Goal: Use online tool/utility

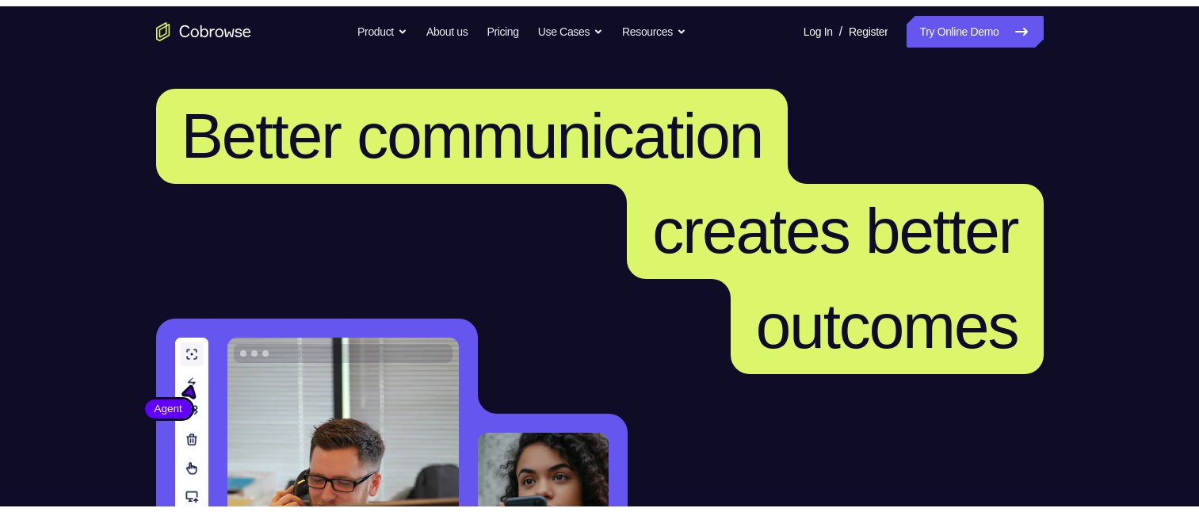
scroll to position [396, 0]
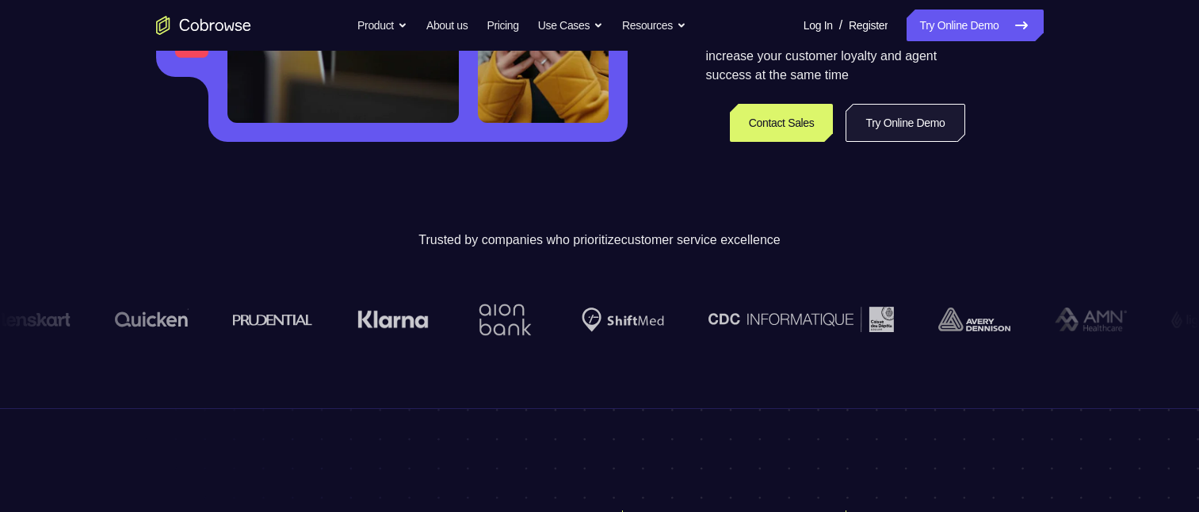
click at [872, 116] on link "Try Online Demo" at bounding box center [904, 123] width 119 height 38
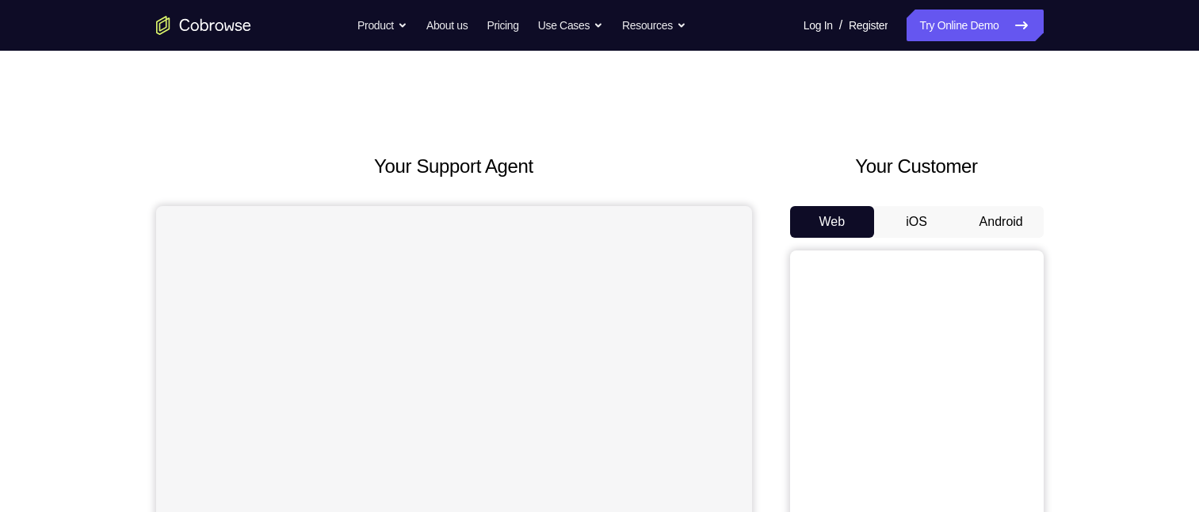
click at [1011, 226] on button "Android" at bounding box center [1001, 222] width 85 height 32
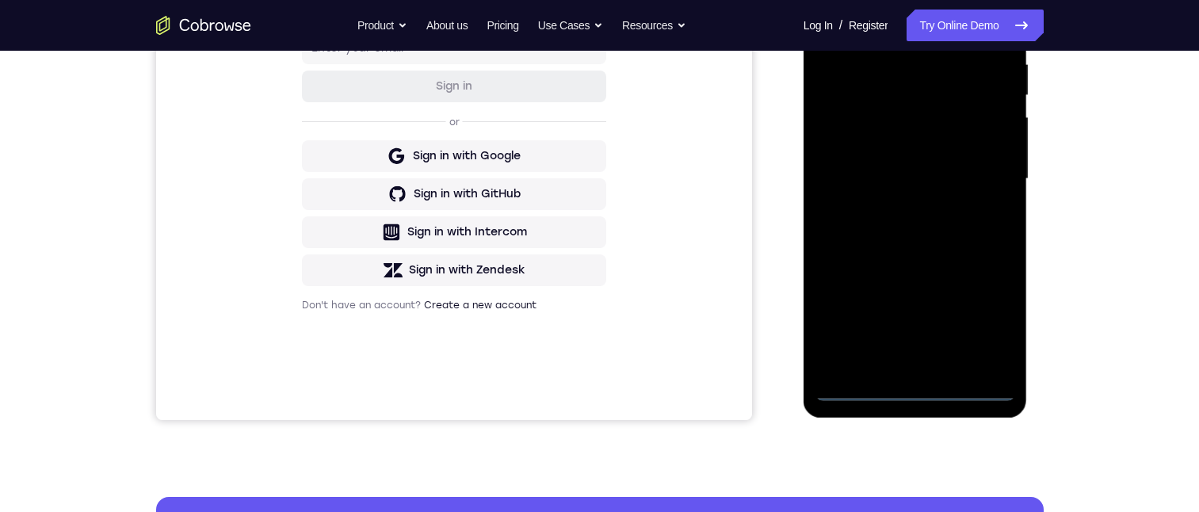
click at [913, 390] on div at bounding box center [915, 179] width 200 height 444
click at [981, 326] on div at bounding box center [915, 179] width 200 height 444
click at [864, 17] on div at bounding box center [915, 179] width 200 height 444
click at [989, 171] on div at bounding box center [915, 179] width 200 height 444
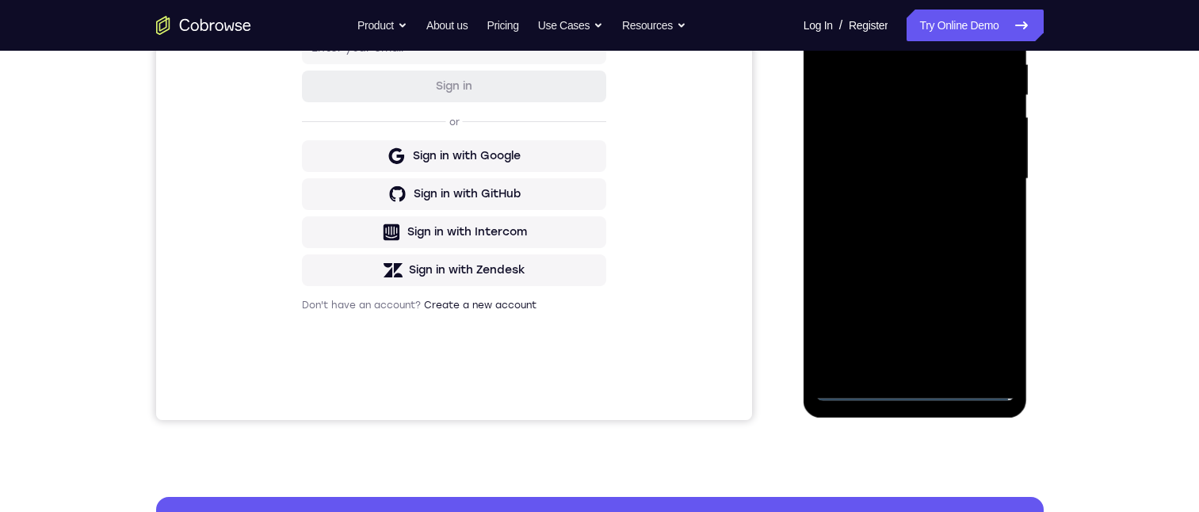
scroll to position [158, 0]
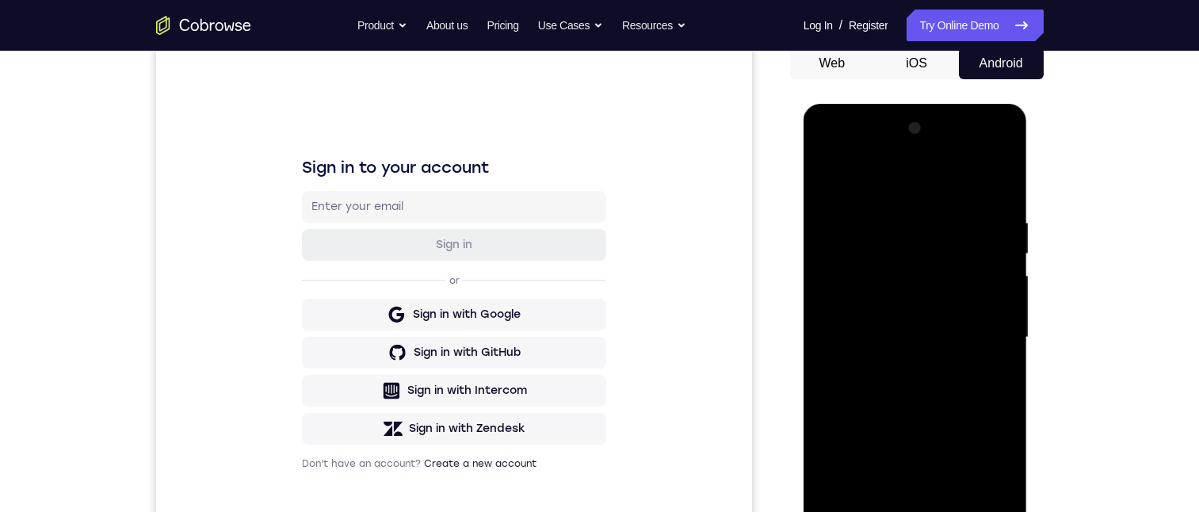
click at [894, 368] on div at bounding box center [915, 338] width 200 height 444
click at [868, 319] on div at bounding box center [915, 338] width 200 height 444
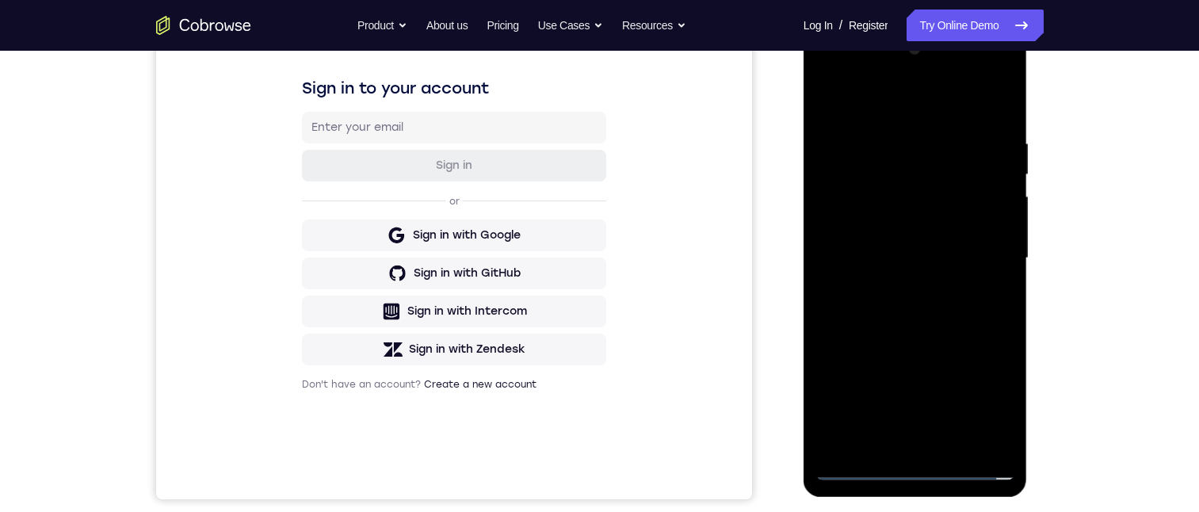
click at [872, 229] on div at bounding box center [915, 258] width 200 height 444
click at [995, 227] on div at bounding box center [915, 258] width 200 height 444
click at [887, 261] on div at bounding box center [915, 258] width 200 height 444
click at [891, 296] on div at bounding box center [915, 258] width 200 height 444
click at [920, 316] on div at bounding box center [915, 258] width 200 height 444
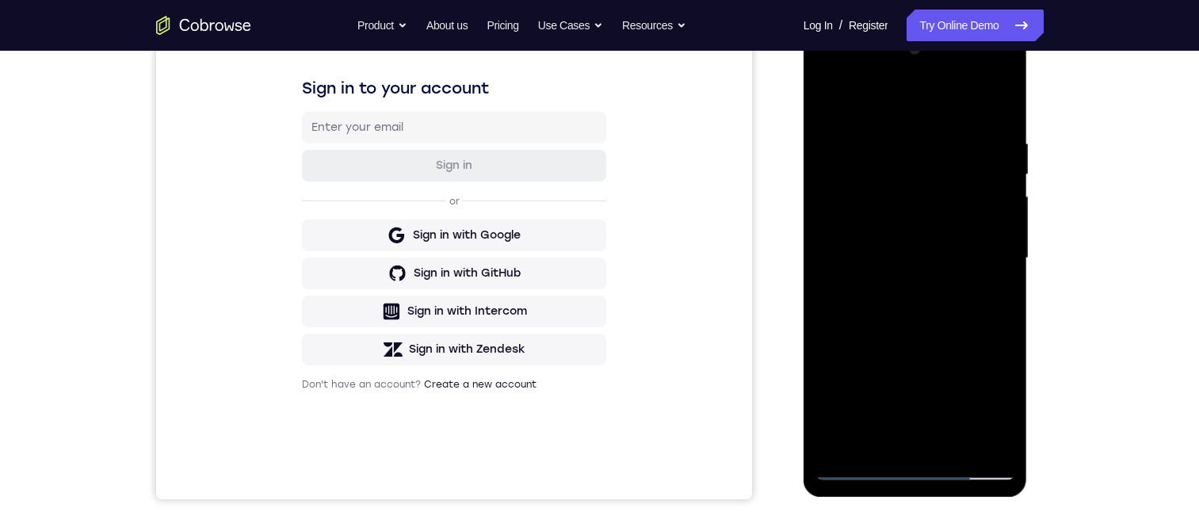
click at [918, 311] on div at bounding box center [915, 258] width 200 height 444
click at [910, 466] on div at bounding box center [915, 258] width 200 height 444
click at [1001, 409] on div at bounding box center [915, 258] width 200 height 444
click at [829, 78] on div at bounding box center [915, 258] width 200 height 444
click at [938, 212] on div at bounding box center [915, 258] width 200 height 444
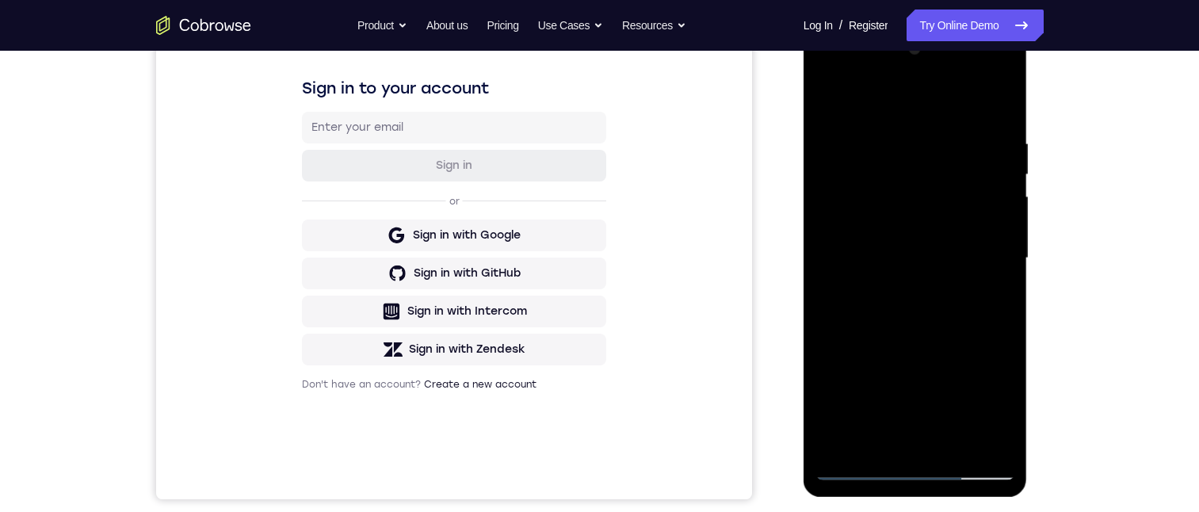
click at [900, 177] on div at bounding box center [915, 258] width 200 height 444
click at [904, 182] on div at bounding box center [915, 258] width 200 height 444
click at [929, 177] on div at bounding box center [915, 258] width 200 height 444
click at [864, 206] on div at bounding box center [915, 258] width 200 height 444
click at [897, 250] on div at bounding box center [915, 258] width 200 height 444
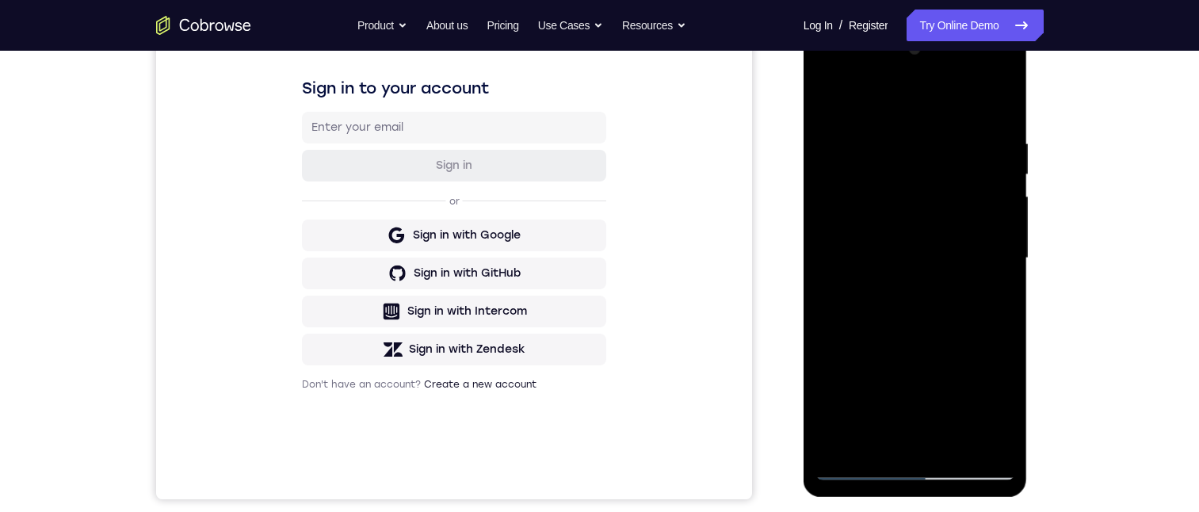
scroll to position [317, 0]
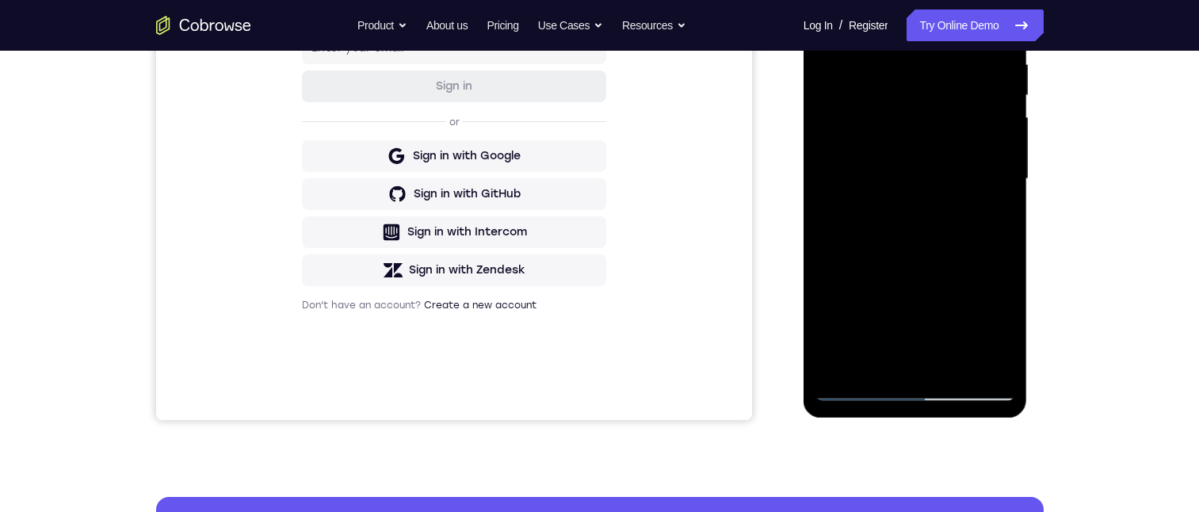
click at [990, 223] on div at bounding box center [915, 179] width 200 height 444
click at [914, 147] on div at bounding box center [915, 179] width 200 height 444
click at [870, 204] on div at bounding box center [915, 179] width 200 height 444
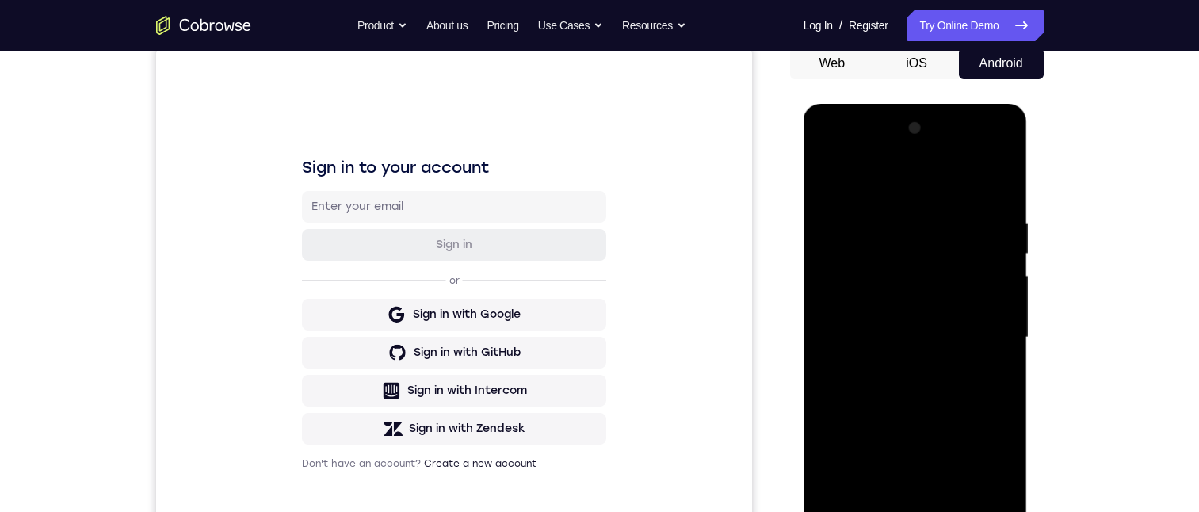
click at [933, 245] on div at bounding box center [915, 338] width 200 height 444
click at [991, 384] on div at bounding box center [915, 338] width 200 height 444
click at [867, 301] on div at bounding box center [915, 338] width 200 height 444
click at [983, 369] on div at bounding box center [915, 338] width 200 height 444
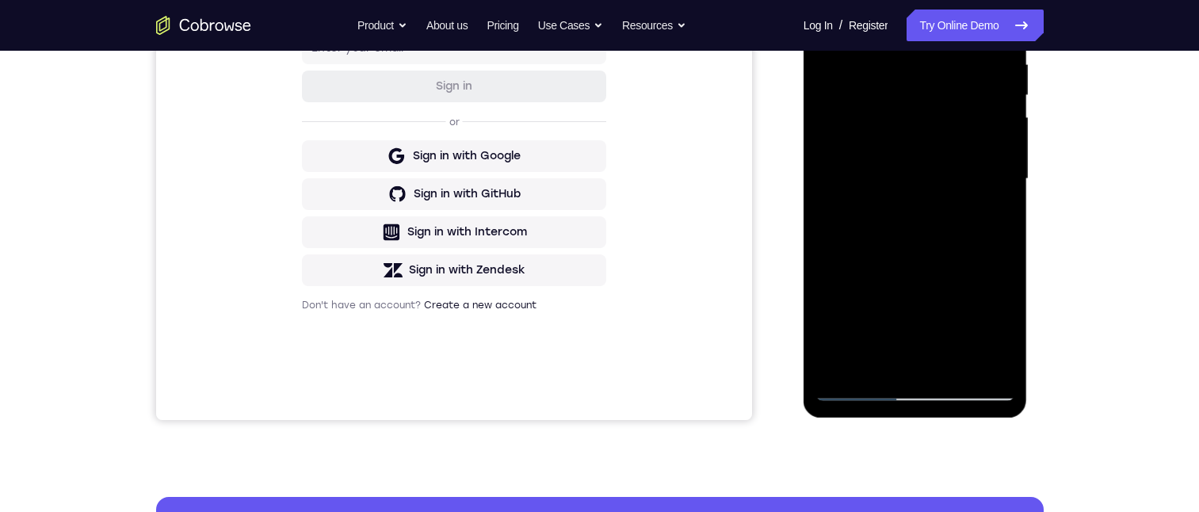
click at [859, 322] on div at bounding box center [915, 179] width 200 height 444
